Goal: Task Accomplishment & Management: Manage account settings

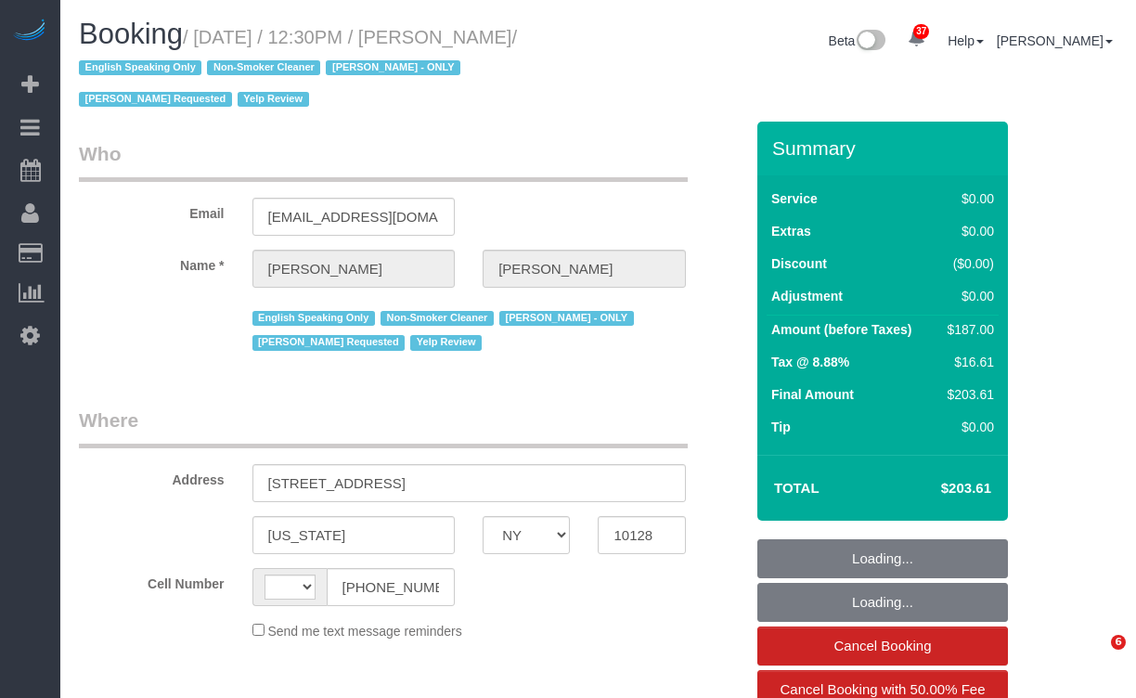
select select "NY"
select select "object:965"
select select "string:[GEOGRAPHIC_DATA]"
select select "string:stripe-pm_1PsPP14VGloSiKo7KAxZUUsI"
select select "2"
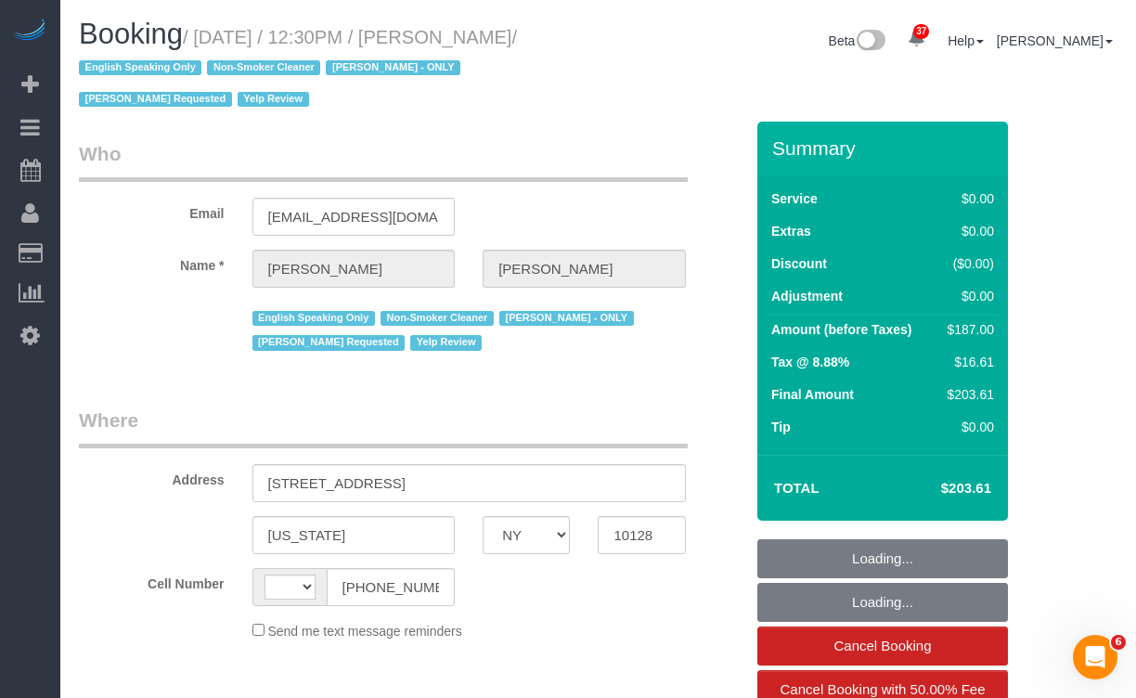
select select "2"
select select "number:89"
select select "number:90"
select select "number:15"
select select "number:5"
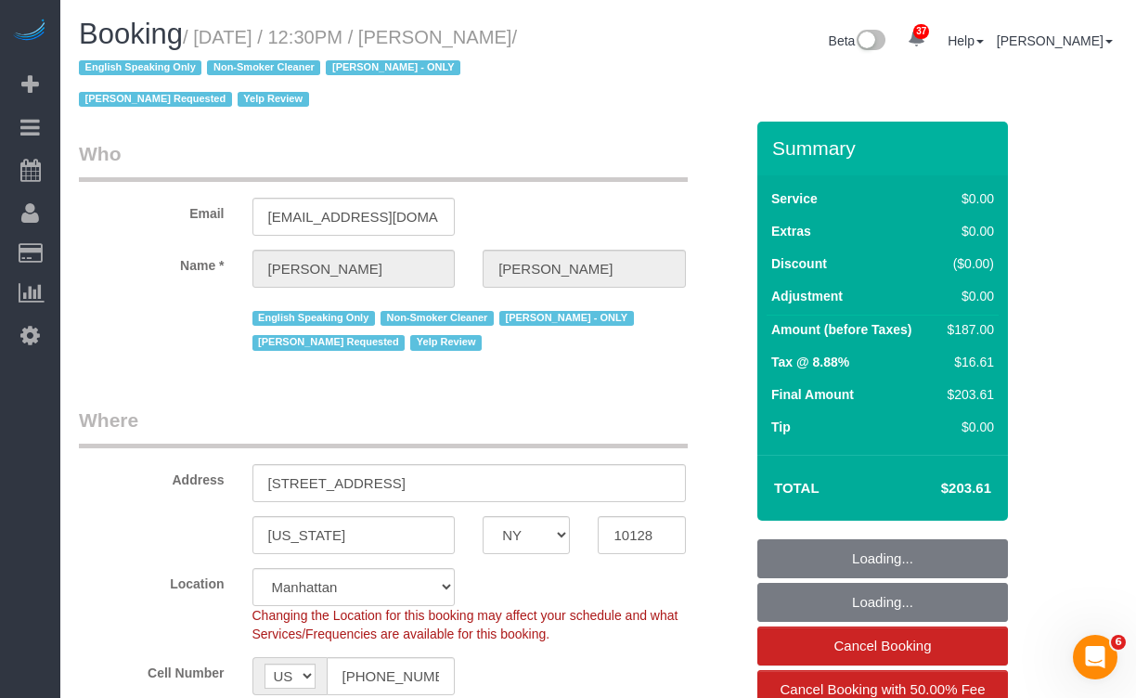
select select "2"
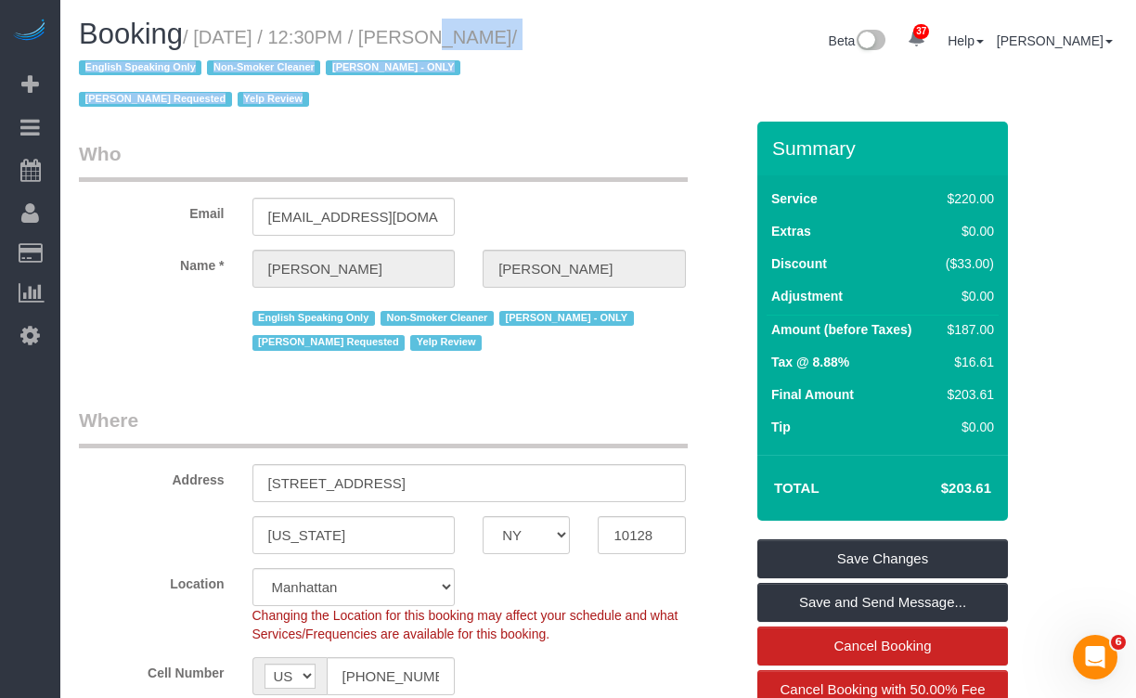
drag, startPoint x: 606, startPoint y: 39, endPoint x: 395, endPoint y: 36, distance: 210.7
click at [395, 36] on div "Booking / October 10, 2025 / 12:30PM / Alyson Cohen / English Speaking Only Non…" at bounding box center [598, 70] width 1067 height 103
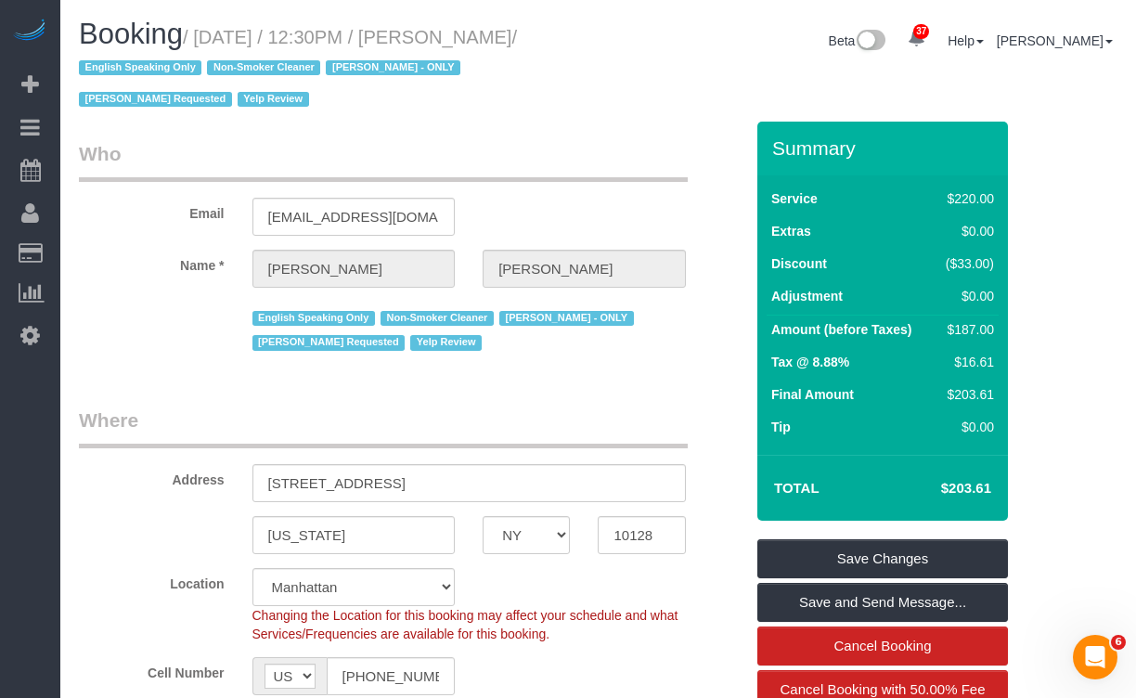
click at [387, 39] on small "/ October 10, 2025 / 12:30PM / Alyson Cohen / English Speaking Only Non-Smoker …" at bounding box center [298, 69] width 438 height 84
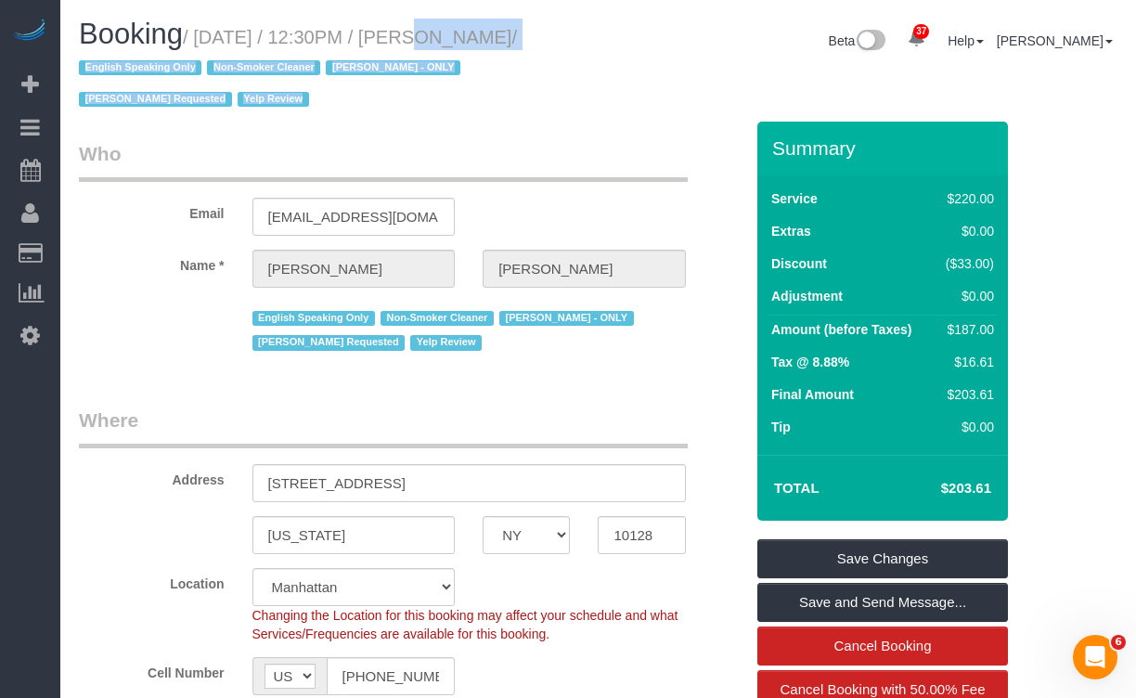
drag, startPoint x: 378, startPoint y: 41, endPoint x: 627, endPoint y: 33, distance: 249.8
click at [627, 33] on div "Booking / October 10, 2025 / 12:30PM / Alyson Cohen / English Speaking Only Non…" at bounding box center [598, 70] width 1067 height 103
click at [517, 41] on small "/ October 10, 2025 / 12:30PM / Alyson Cohen / English Speaking Only Non-Smoker …" at bounding box center [298, 69] width 438 height 84
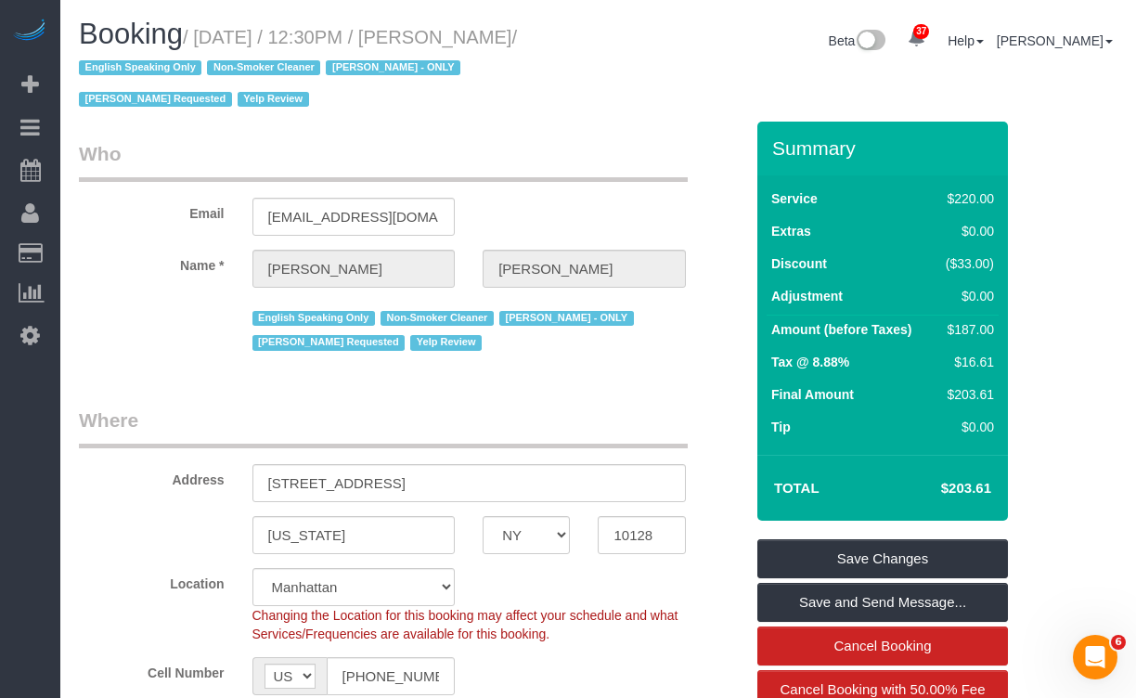
click at [557, 19] on h1 "Booking / October 10, 2025 / 12:30PM / Alyson Cohen / English Speaking Only Non…" at bounding box center [332, 66] width 506 height 95
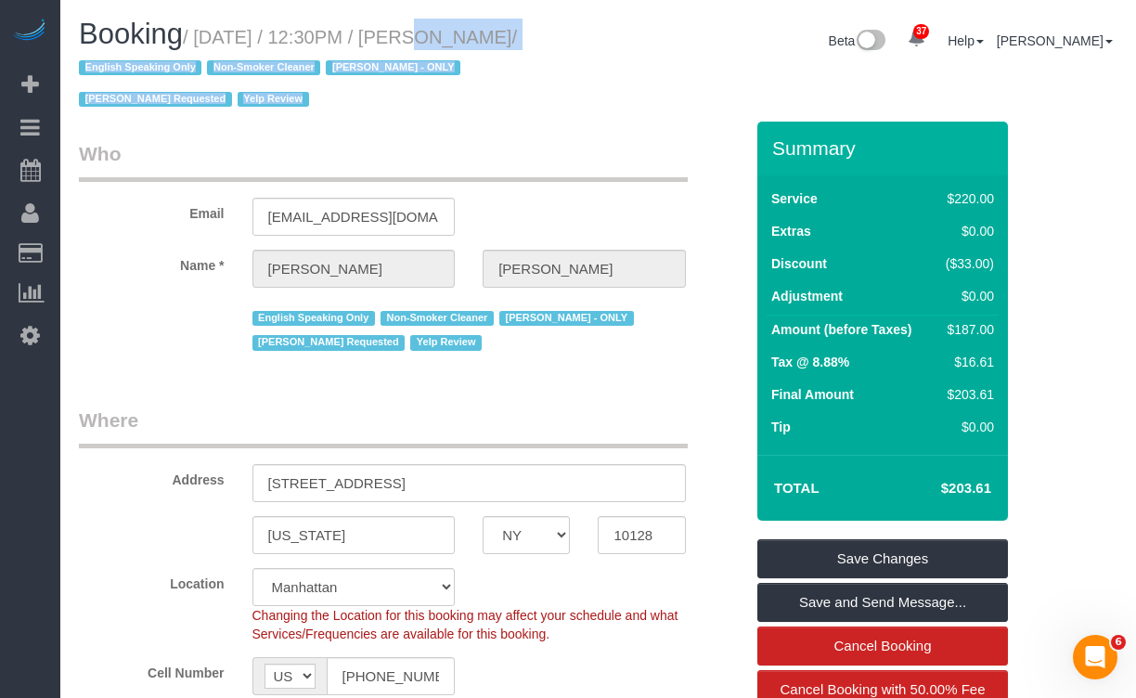
drag, startPoint x: 606, startPoint y: 39, endPoint x: 471, endPoint y: 38, distance: 135.5
click at [398, 35] on div "Booking / October 10, 2025 / 12:30PM / Alyson Cohen / English Speaking Only Non…" at bounding box center [598, 70] width 1067 height 103
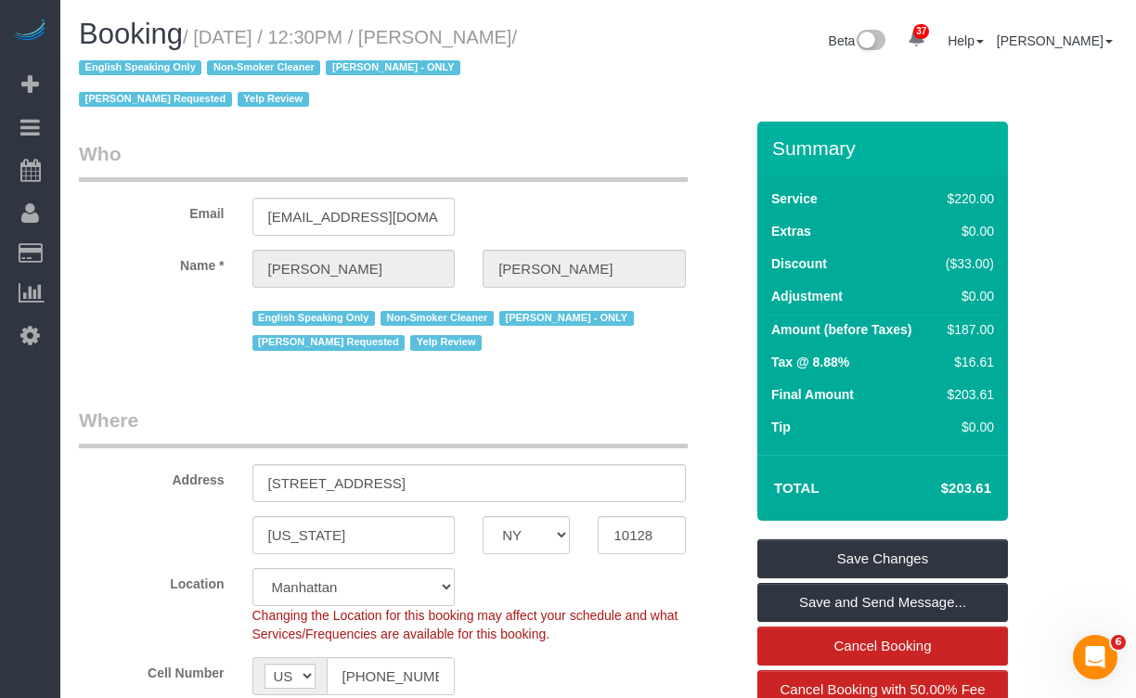
drag, startPoint x: 473, startPoint y: 38, endPoint x: 455, endPoint y: 41, distance: 18.8
click at [473, 38] on small "/ October 10, 2025 / 12:30PM / Alyson Cohen / English Speaking Only Non-Smoker …" at bounding box center [298, 69] width 438 height 84
drag, startPoint x: 455, startPoint y: 41, endPoint x: 630, endPoint y: 40, distance: 175.4
click at [630, 40] on div "Booking / October 10, 2025 / 12:30PM / Alyson Cohen / English Speaking Only Non…" at bounding box center [598, 70] width 1067 height 103
drag, startPoint x: 604, startPoint y: 42, endPoint x: 460, endPoint y: 39, distance: 143.9
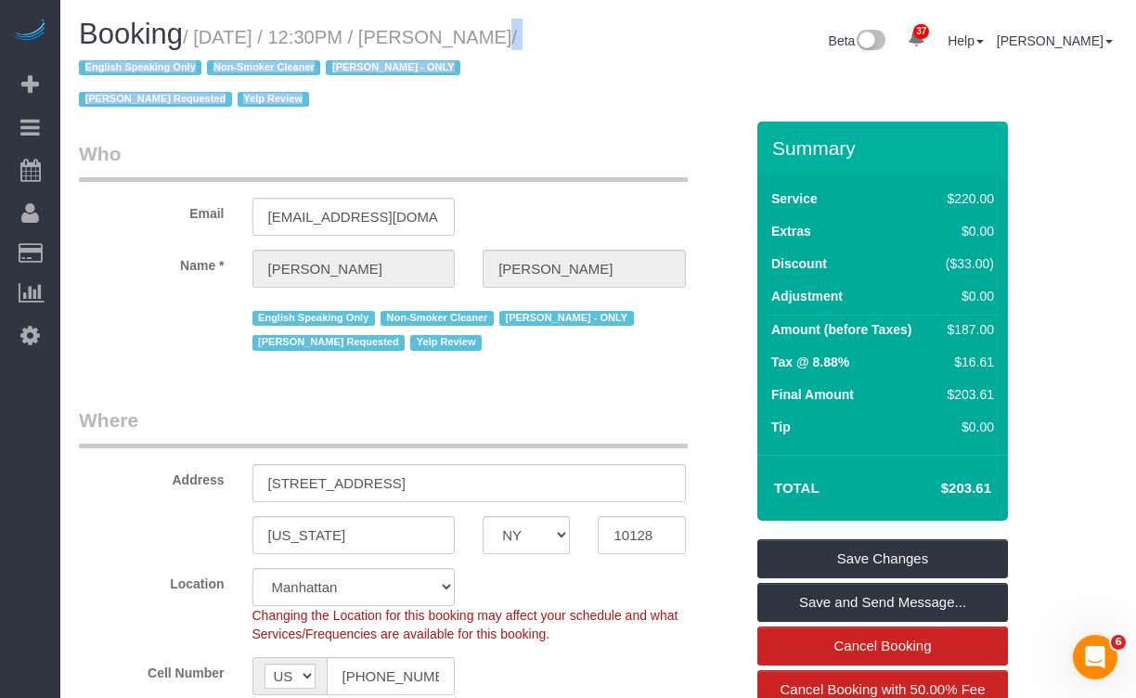
click at [460, 39] on div "Booking / October 10, 2025 / 12:30PM / Alyson Cohen / English Speaking Only Non…" at bounding box center [598, 70] width 1067 height 103
drag, startPoint x: 462, startPoint y: 40, endPoint x: 450, endPoint y: 41, distance: 12.1
click at [461, 40] on small "/ October 10, 2025 / 12:30PM / Alyson Cohen / English Speaking Only Non-Smoker …" at bounding box center [298, 69] width 438 height 84
drag, startPoint x: 466, startPoint y: 40, endPoint x: 585, endPoint y: 35, distance: 118.9
click at [585, 35] on div "Booking / October 10, 2025 / 12:30PM / Alyson Cohen / English Speaking Only Non…" at bounding box center [332, 70] width 534 height 103
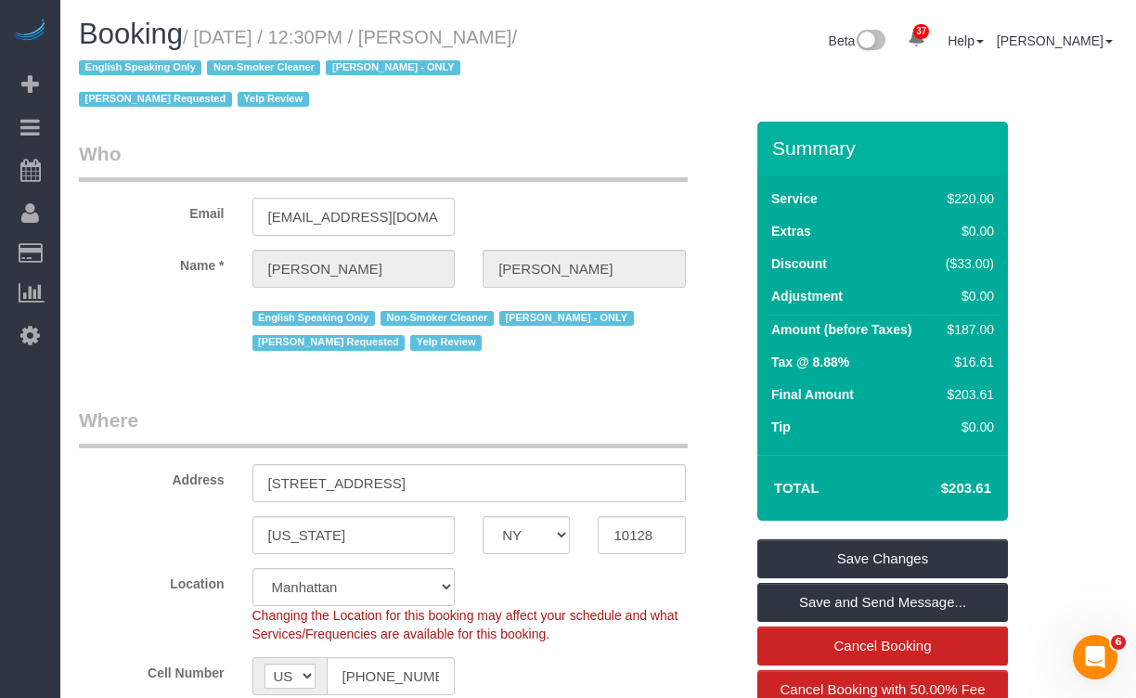
copy small "Alyson Cohen"
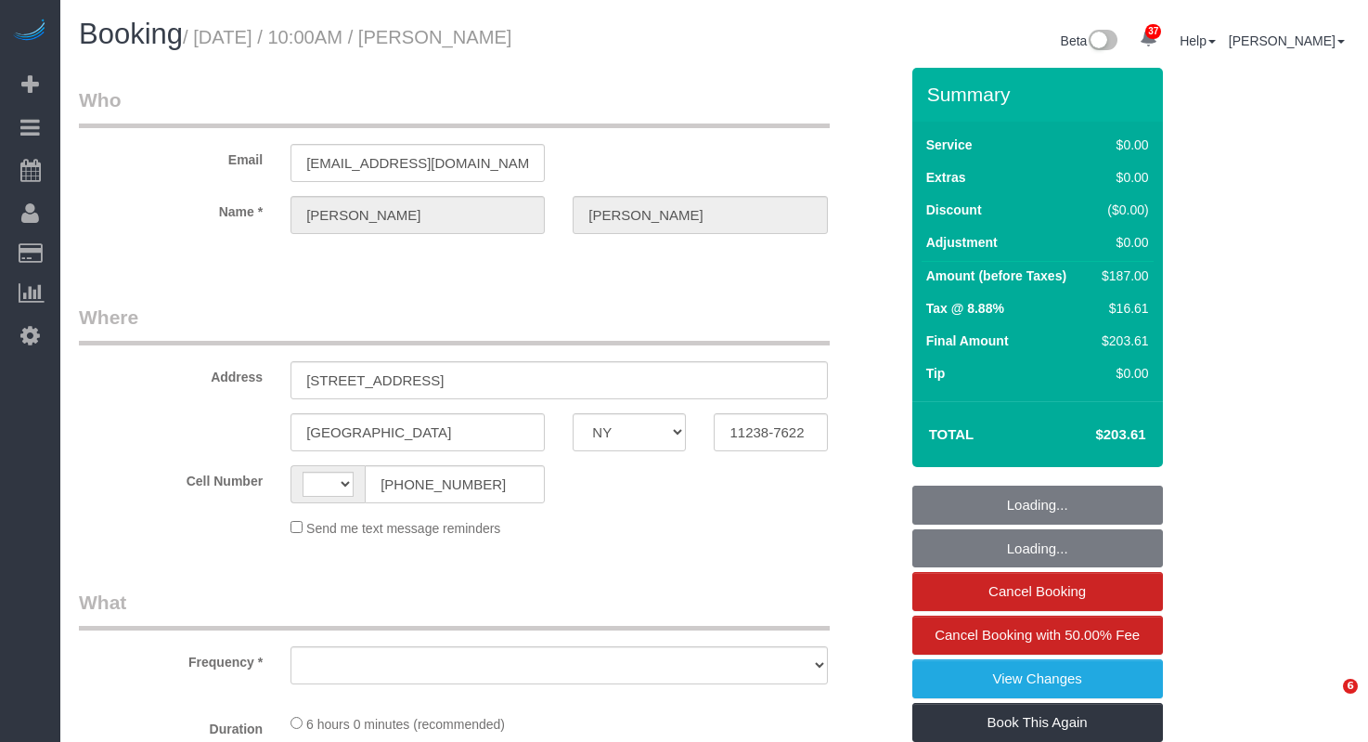
select select "NY"
select select "string:[GEOGRAPHIC_DATA]"
select select "object:563"
select select "2"
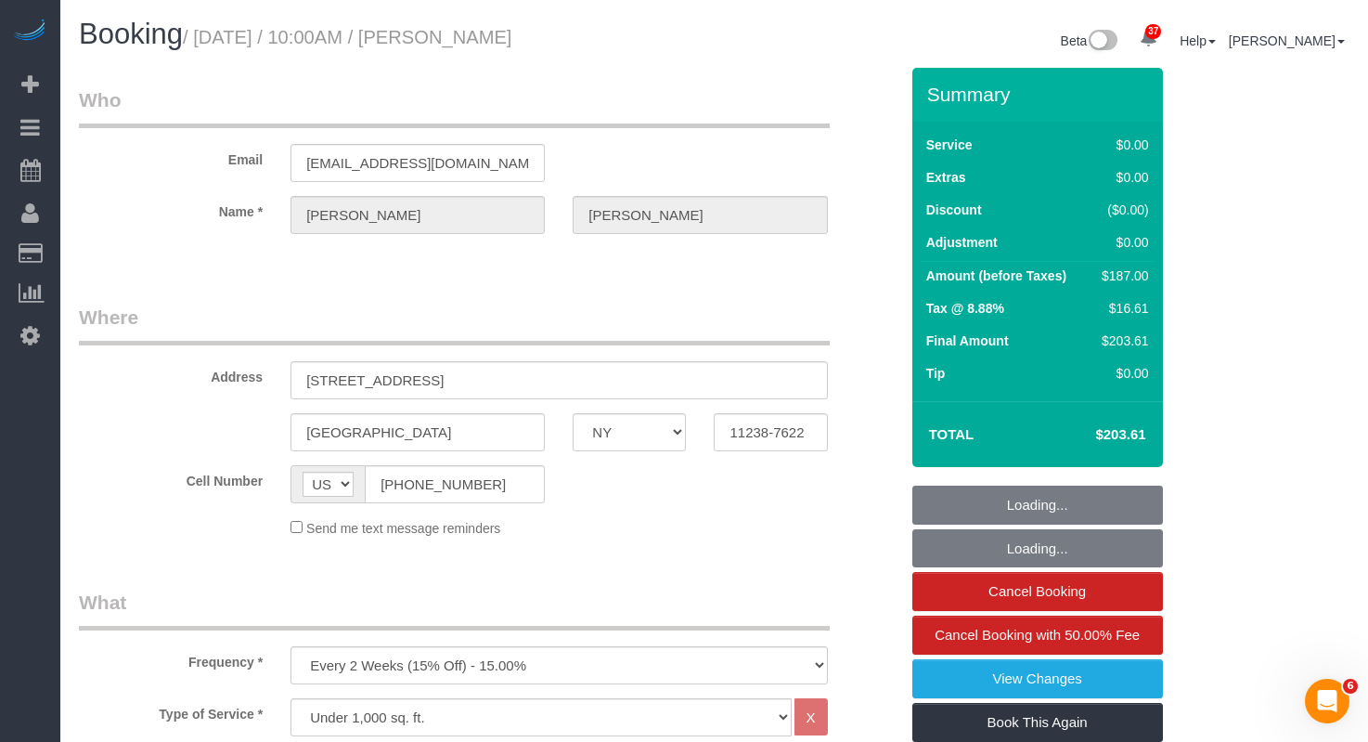
select select "number:89"
select select "number:90"
select select "number:15"
select select "number:5"
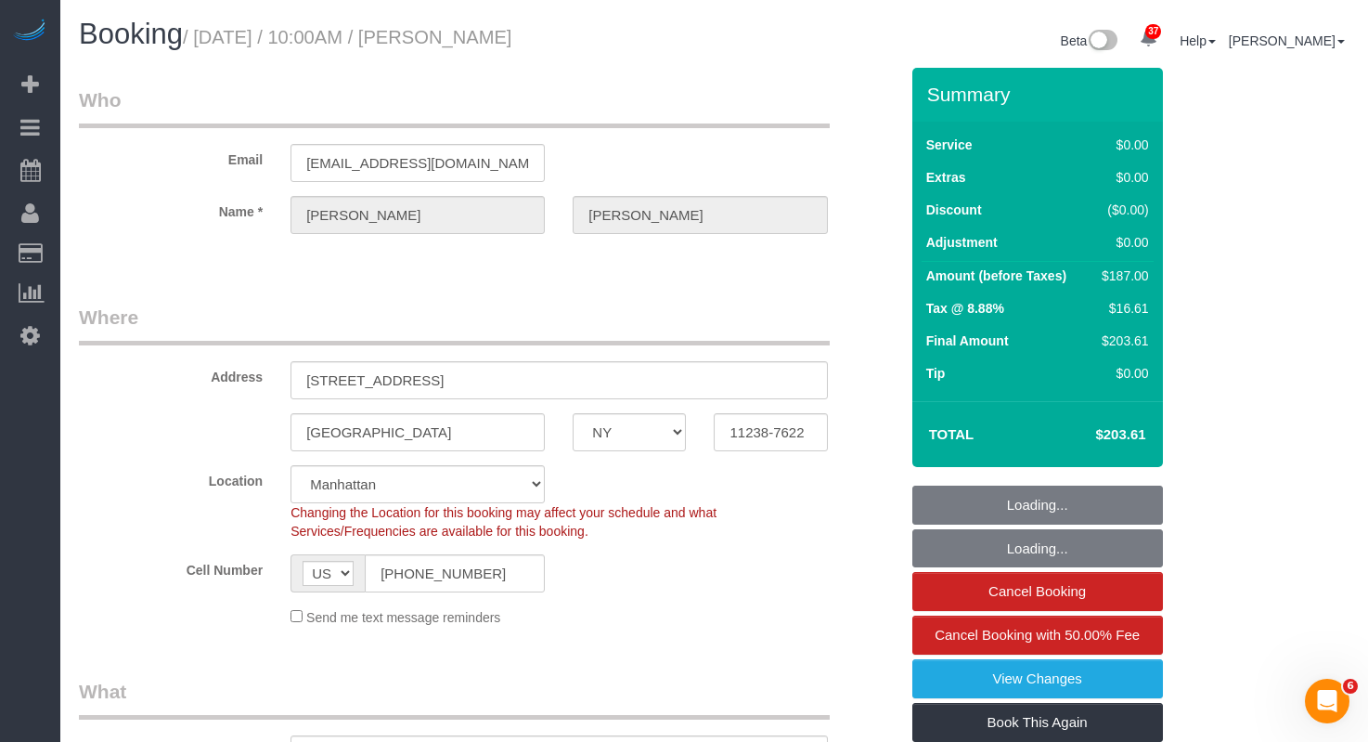
select select "string:stripe-pm_1Ruaac4VGloSiKo7IskaXDYl"
select select "2"
select select "object:1104"
click at [213, 31] on h1 "Booking / [DATE] / 10:00AM / [PERSON_NAME]" at bounding box center [390, 35] width 622 height 32
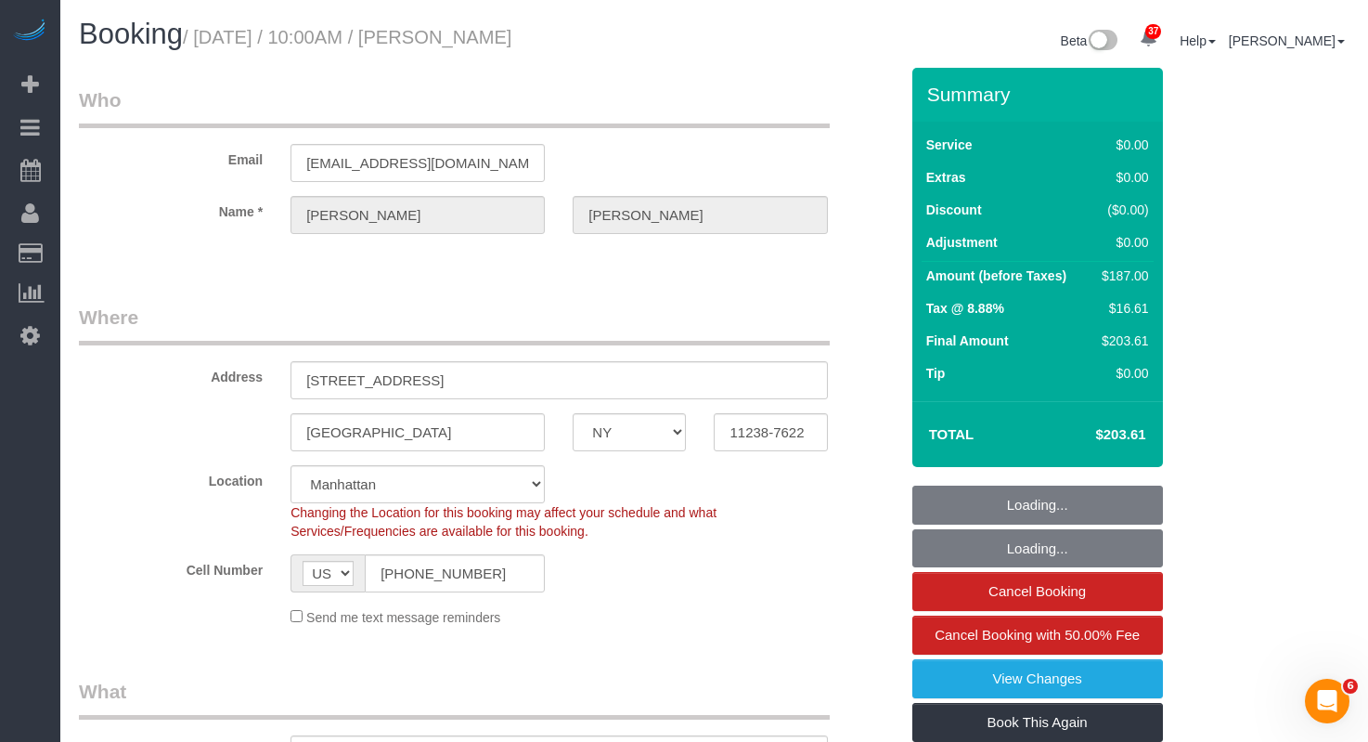
select select "spot1"
